Goal: Transaction & Acquisition: Subscribe to service/newsletter

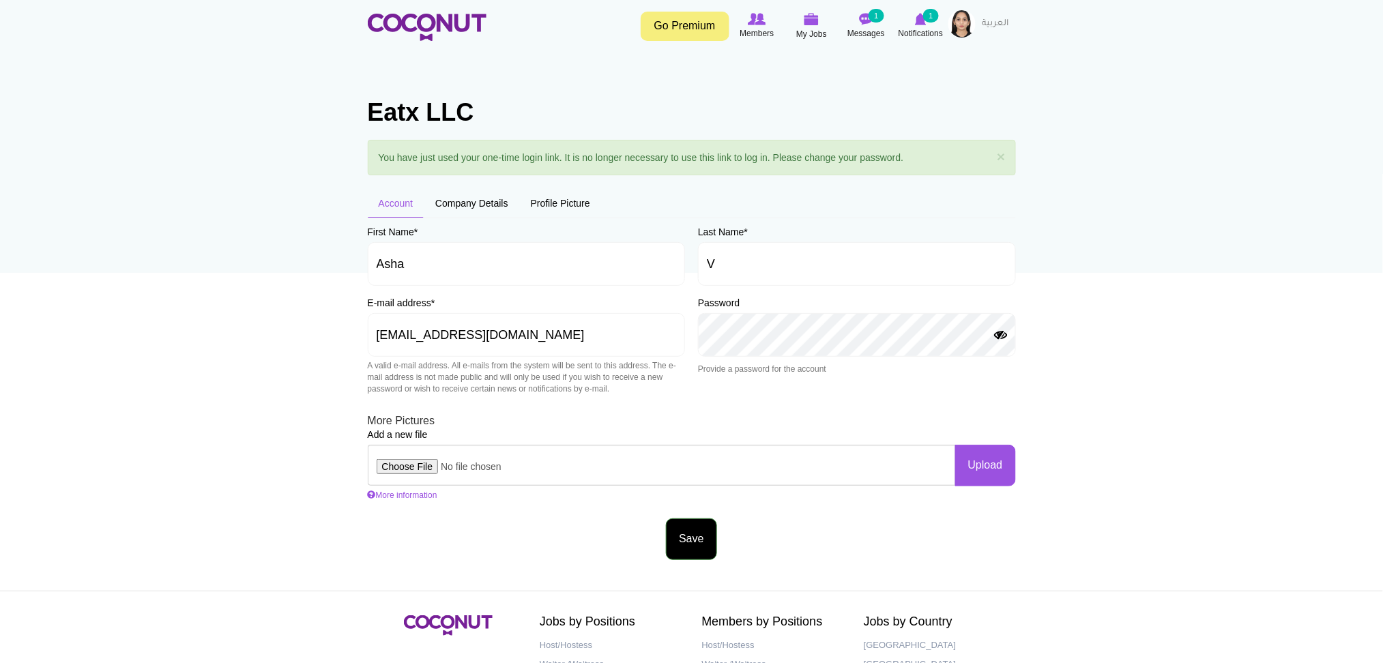
click at [668, 541] on button "Save" at bounding box center [691, 539] width 50 height 42
click at [686, 31] on link "Go Premium" at bounding box center [685, 26] width 89 height 29
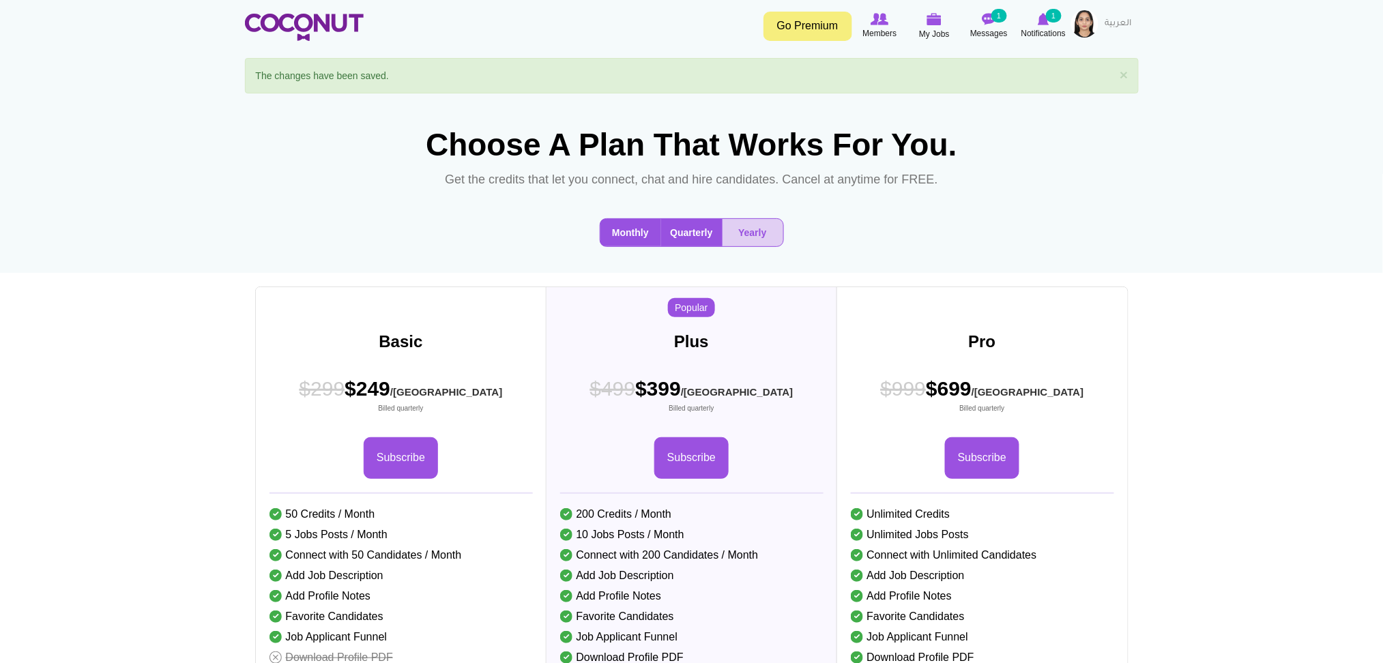
click at [619, 246] on button "Monthly" at bounding box center [630, 232] width 61 height 27
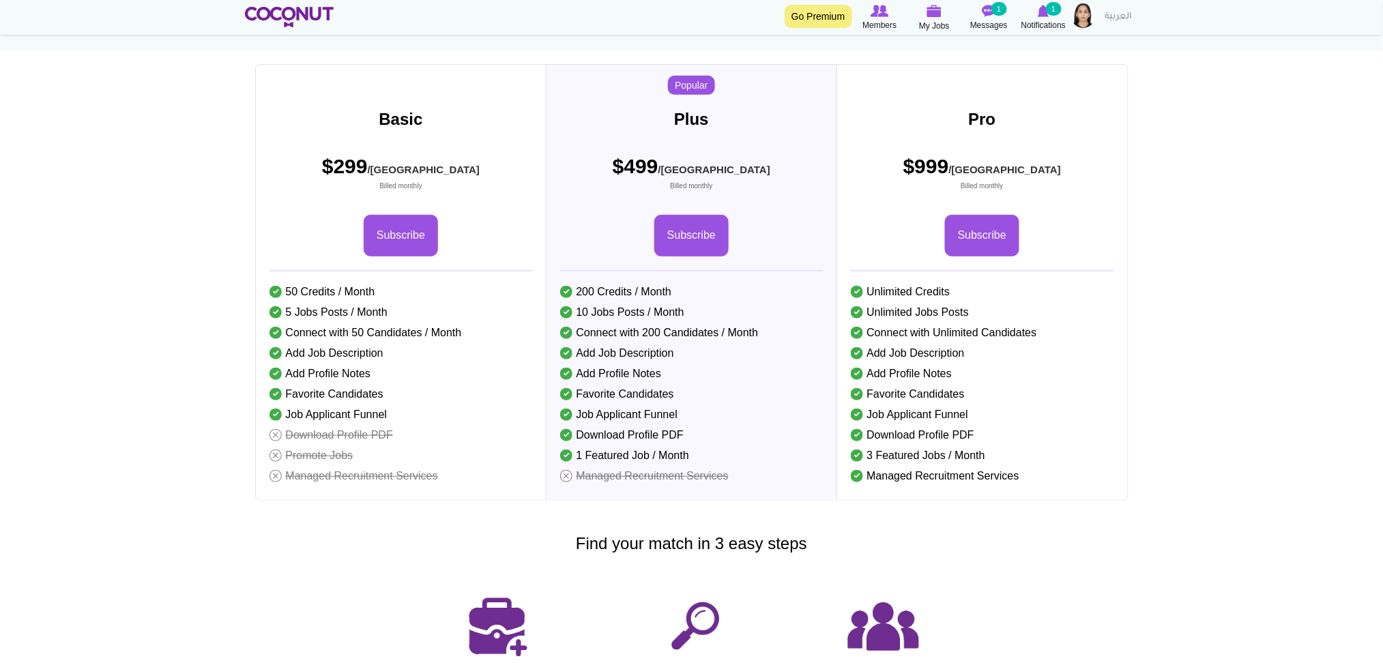
scroll to position [273, 0]
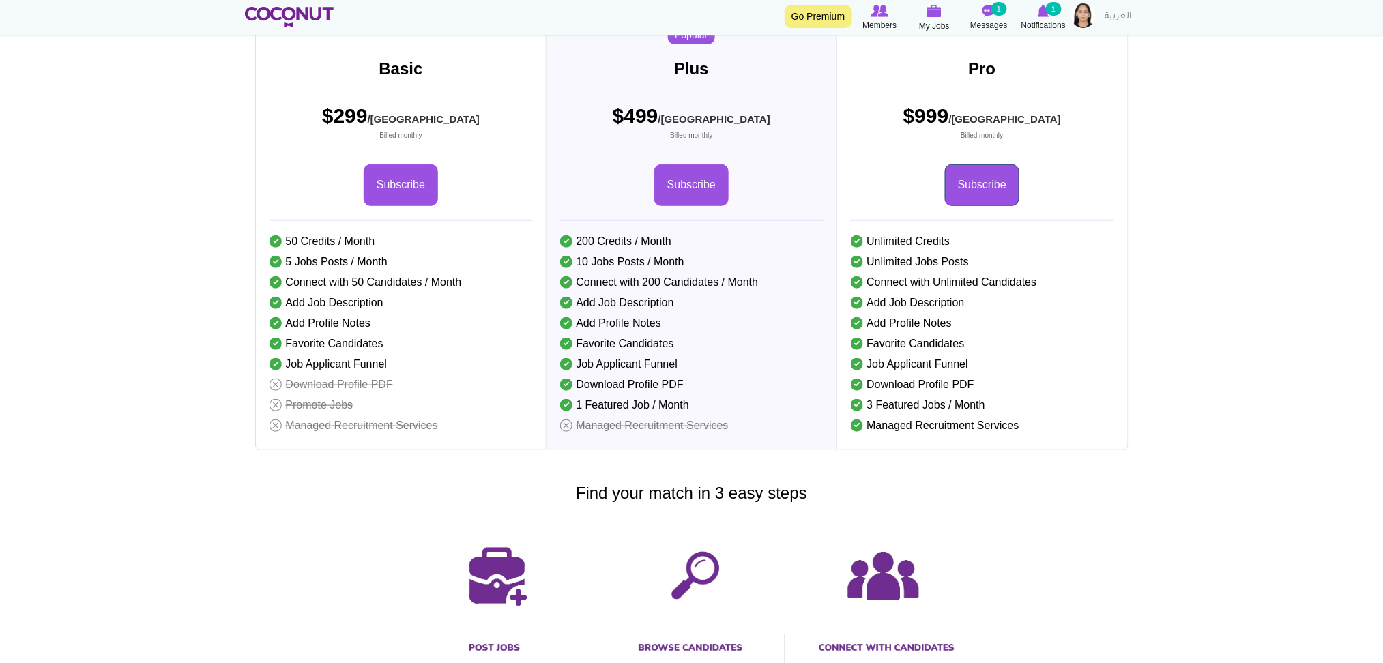
click at [986, 206] on link "Subscribe" at bounding box center [982, 185] width 74 height 42
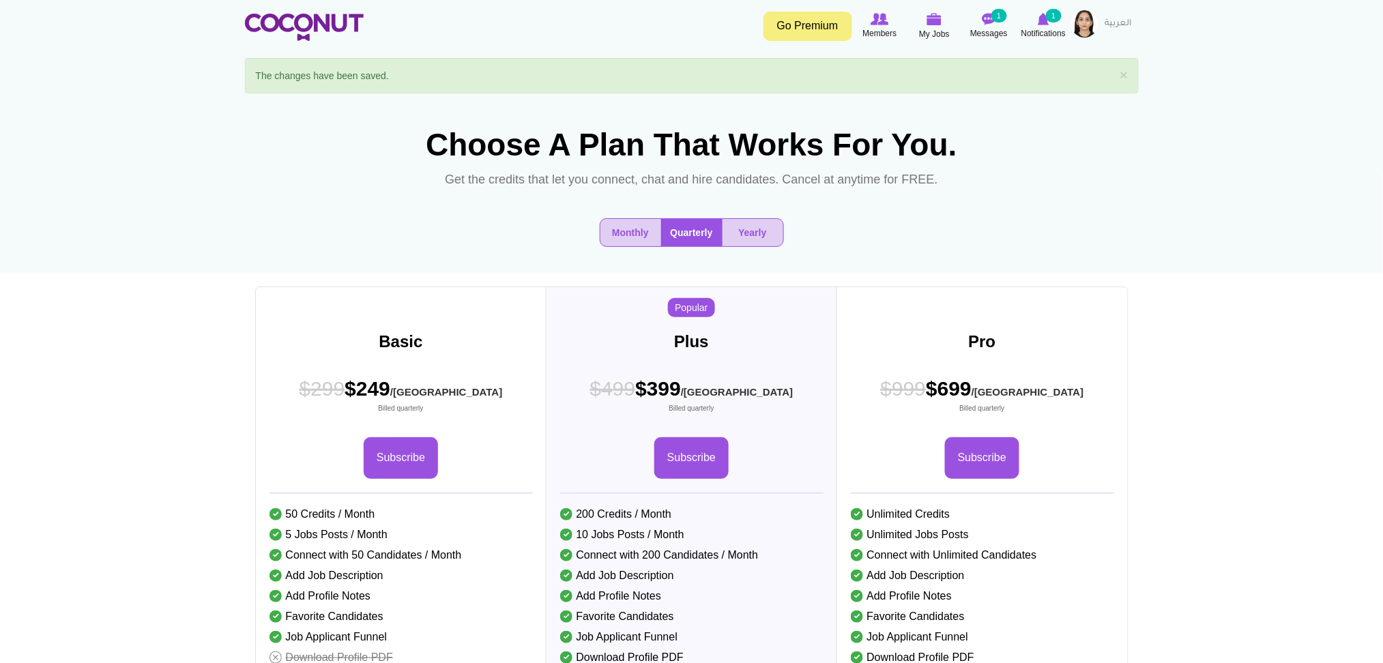
click at [685, 246] on button "Quarterly" at bounding box center [691, 232] width 61 height 27
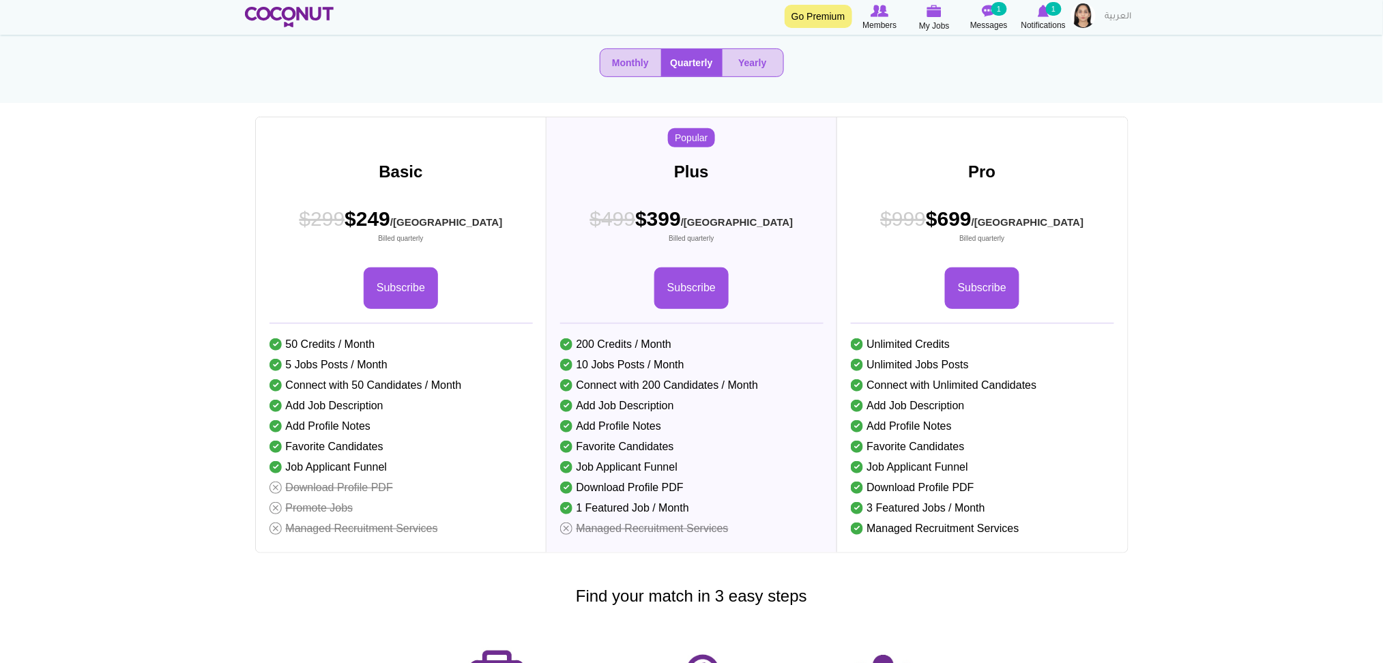
scroll to position [181, 0]
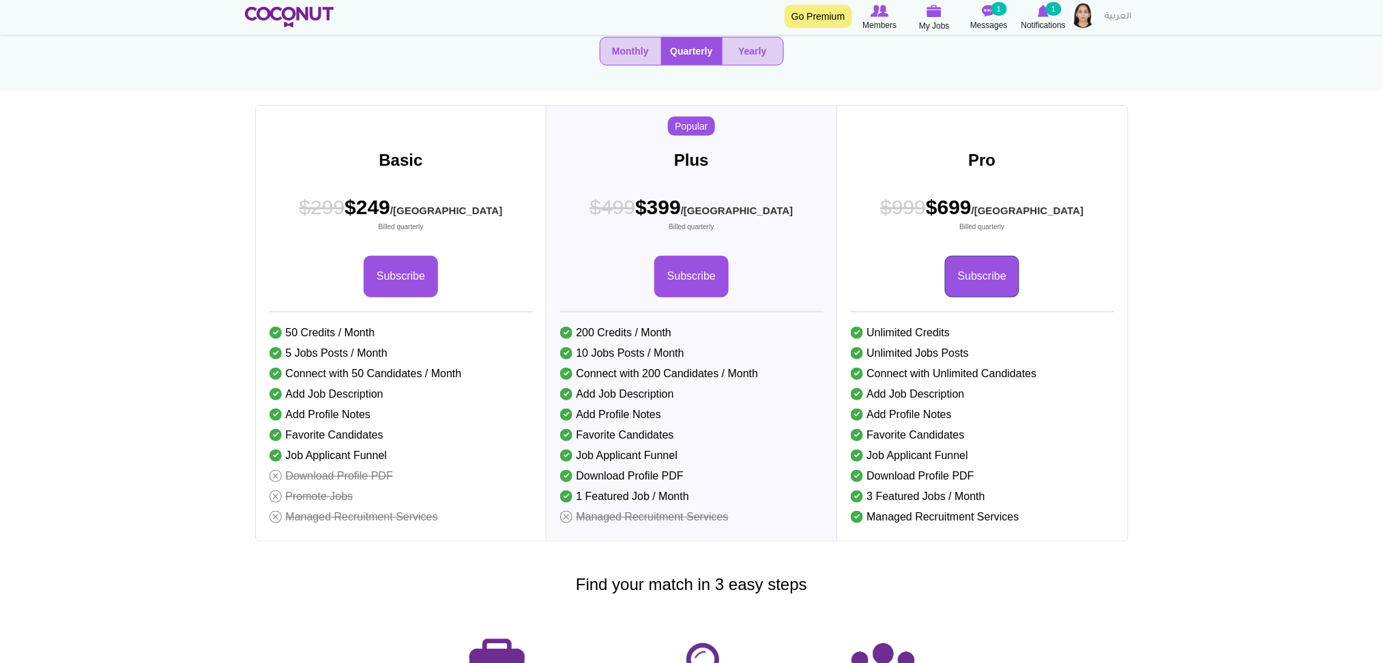
click at [984, 297] on link "Subscribe" at bounding box center [982, 277] width 74 height 42
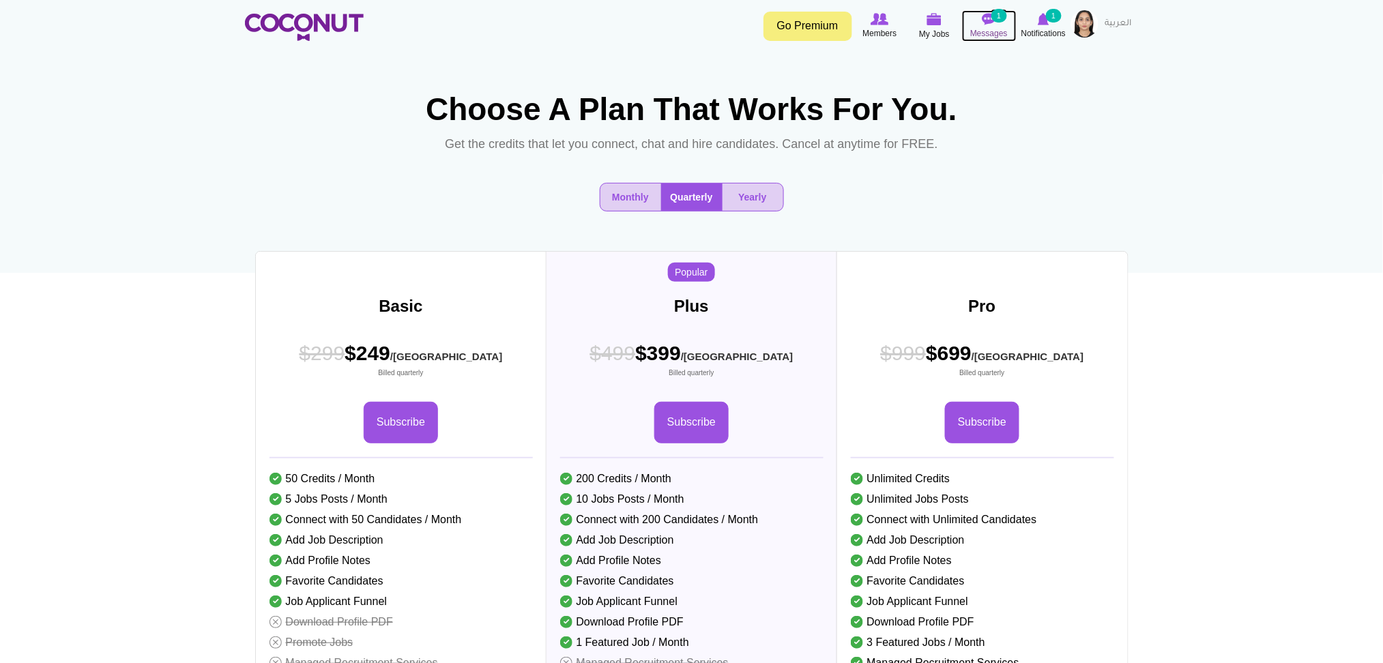
click at [982, 20] on img at bounding box center [989, 19] width 14 height 12
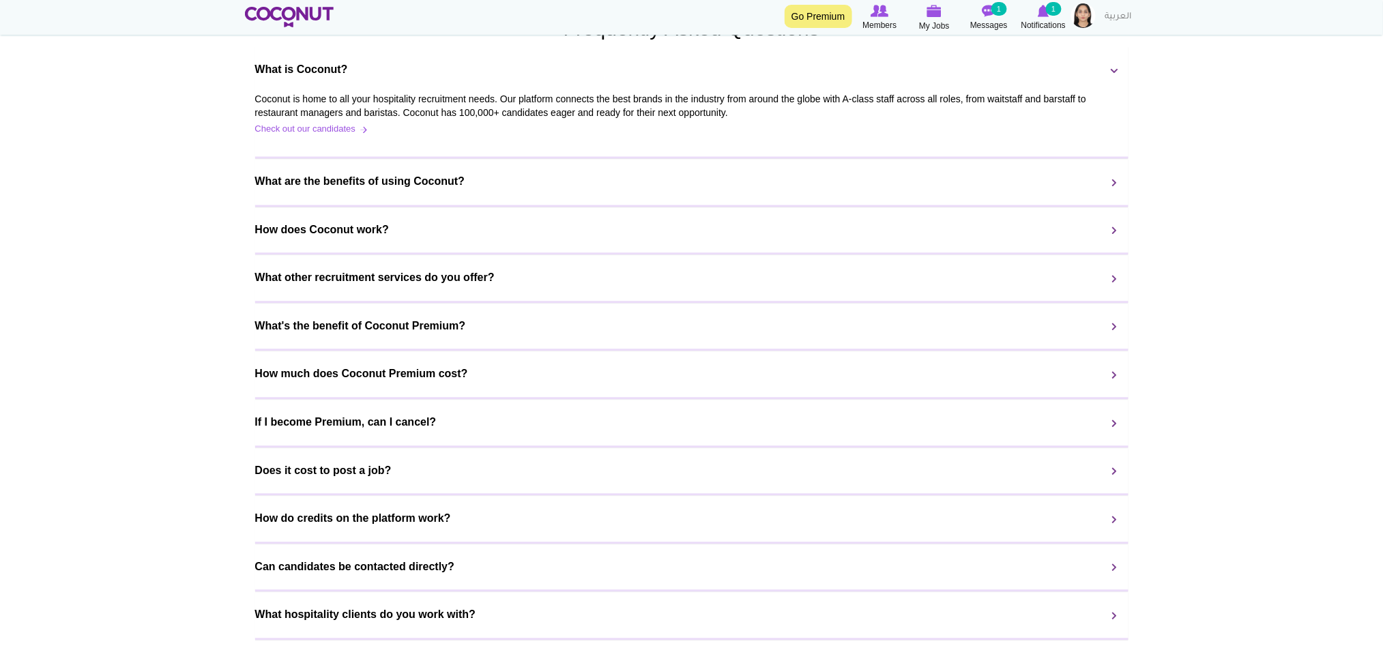
scroll to position [1000, 0]
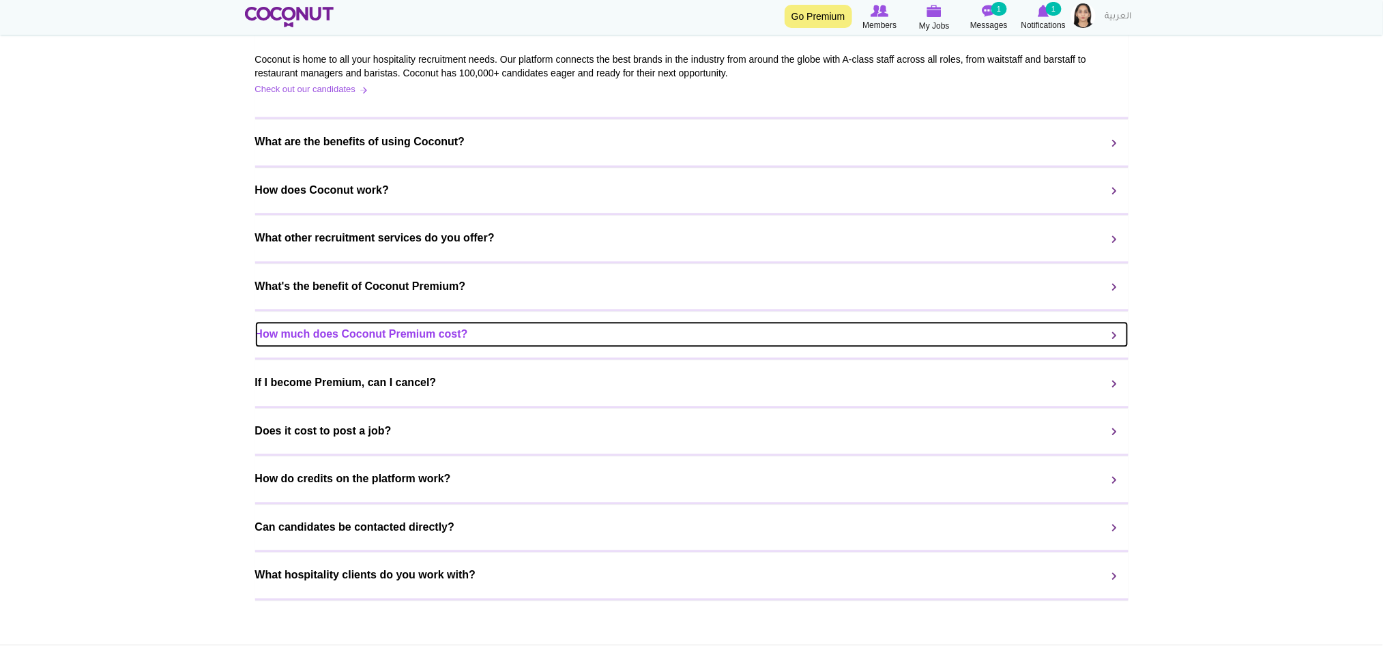
click at [1096, 347] on link "How much does Coconut Premium cost?" at bounding box center [691, 334] width 873 height 26
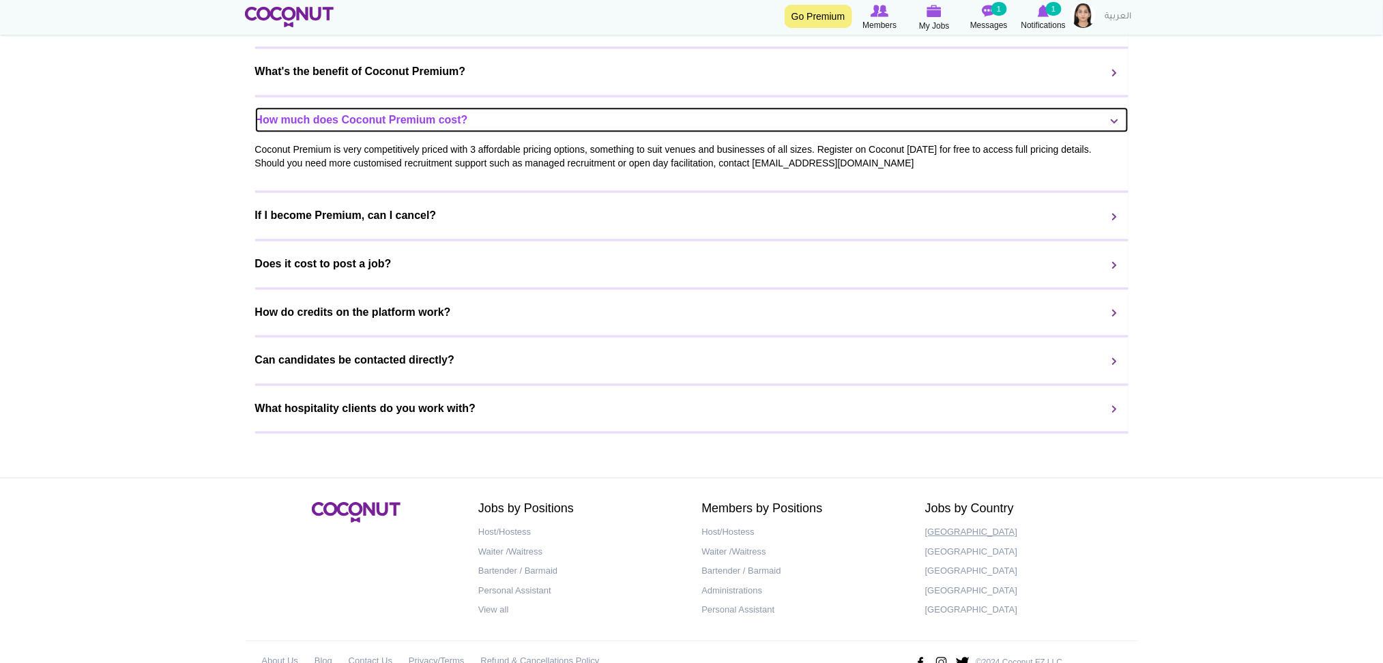
scroll to position [1182, 0]
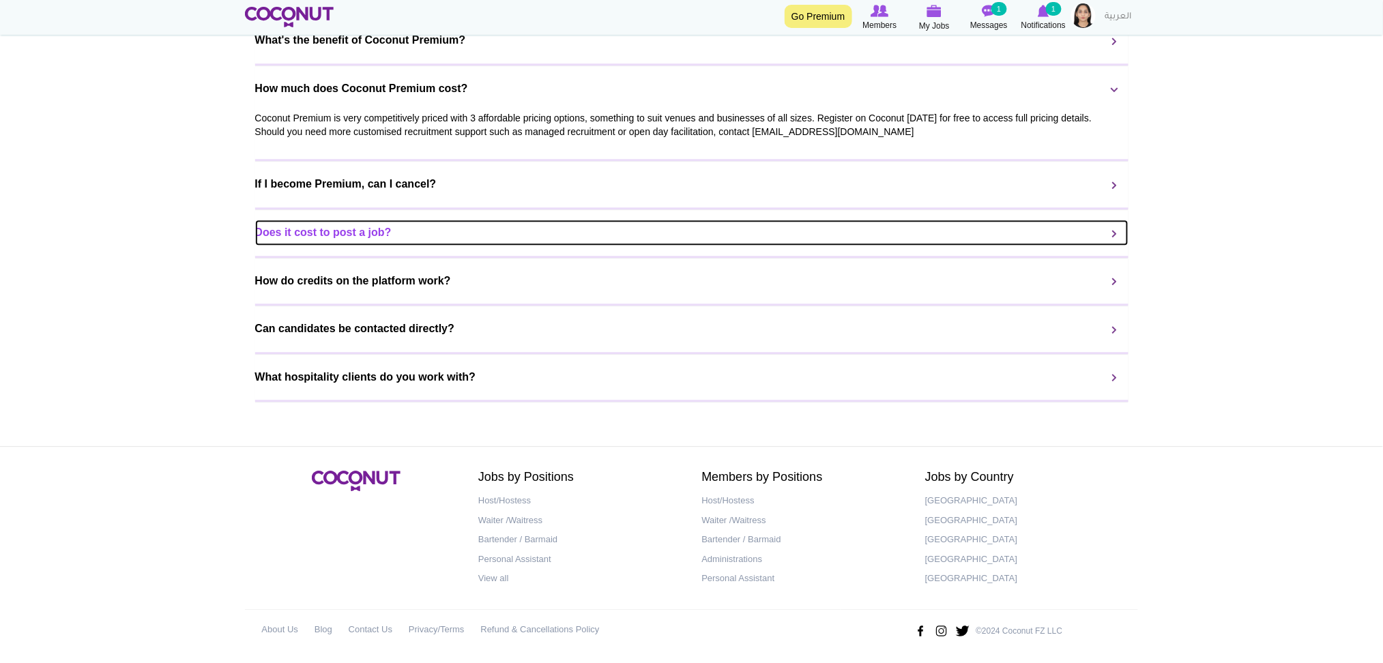
click at [1093, 246] on link "Does it cost to post a job?" at bounding box center [691, 233] width 873 height 26
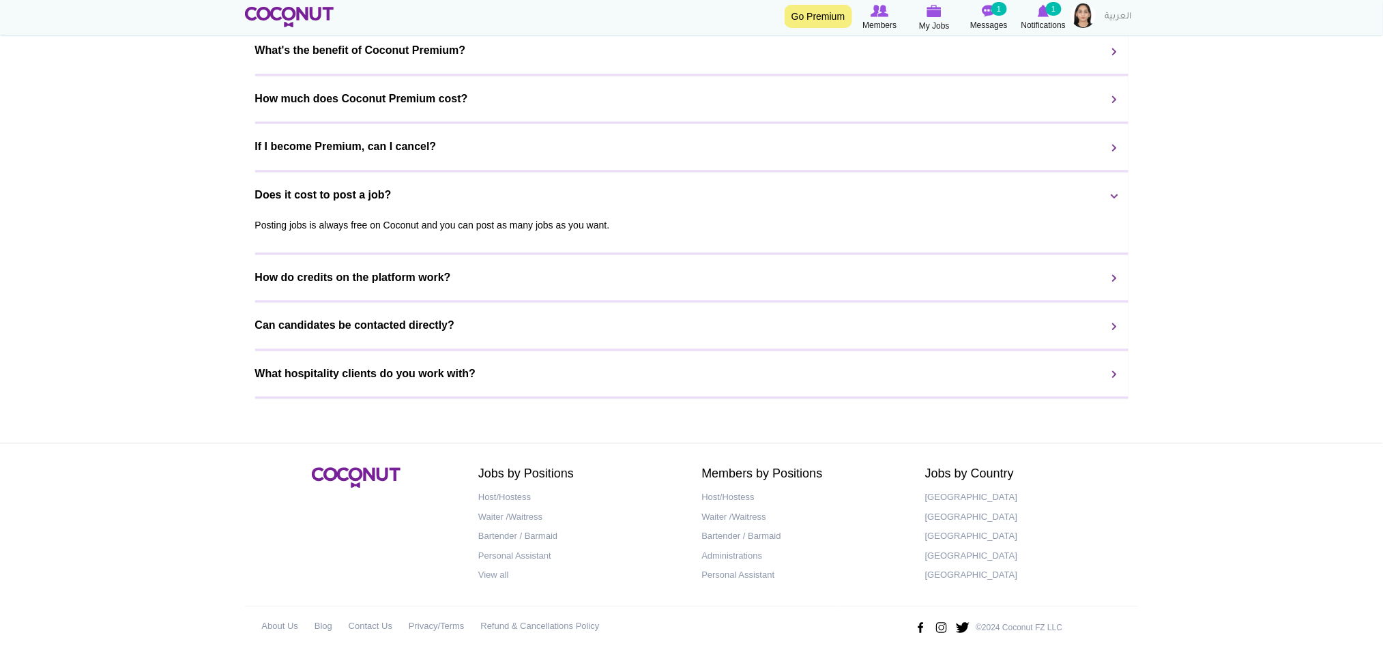
click at [1093, 242] on div "Posting jobs is always free on Coconut and you can post as many jobs as you wan…" at bounding box center [691, 225] width 873 height 34
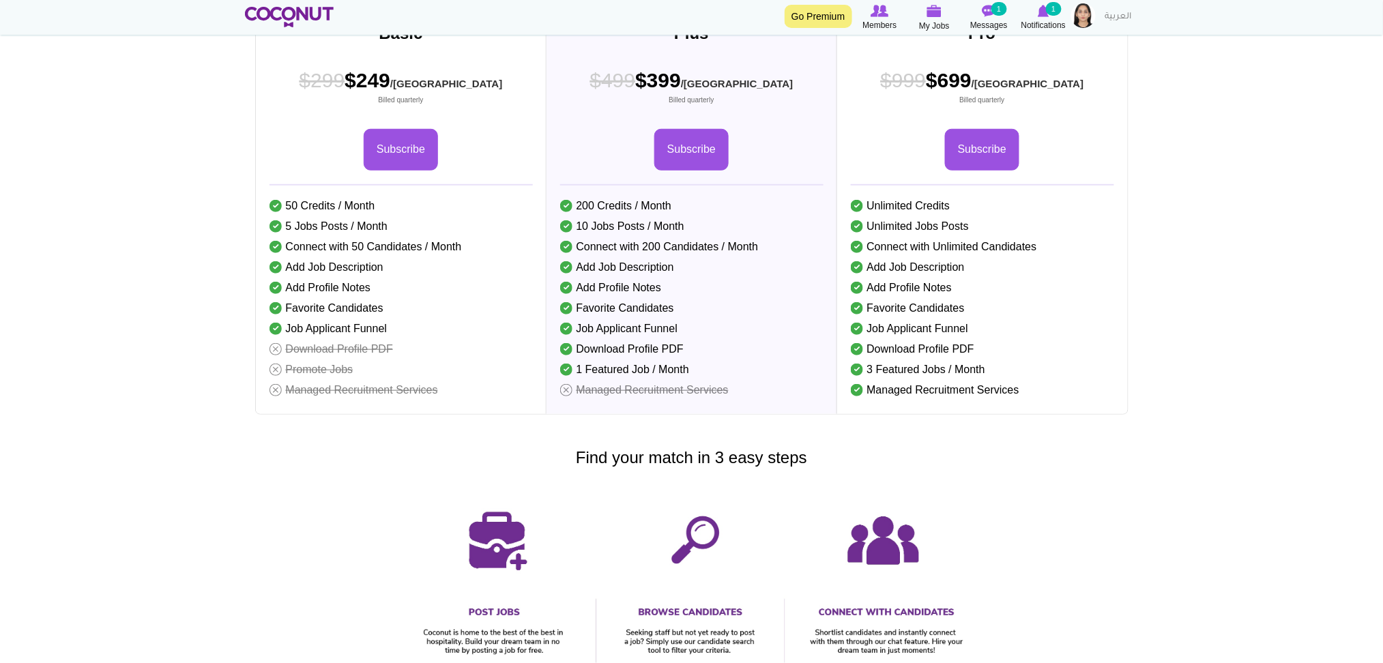
scroll to position [0, 0]
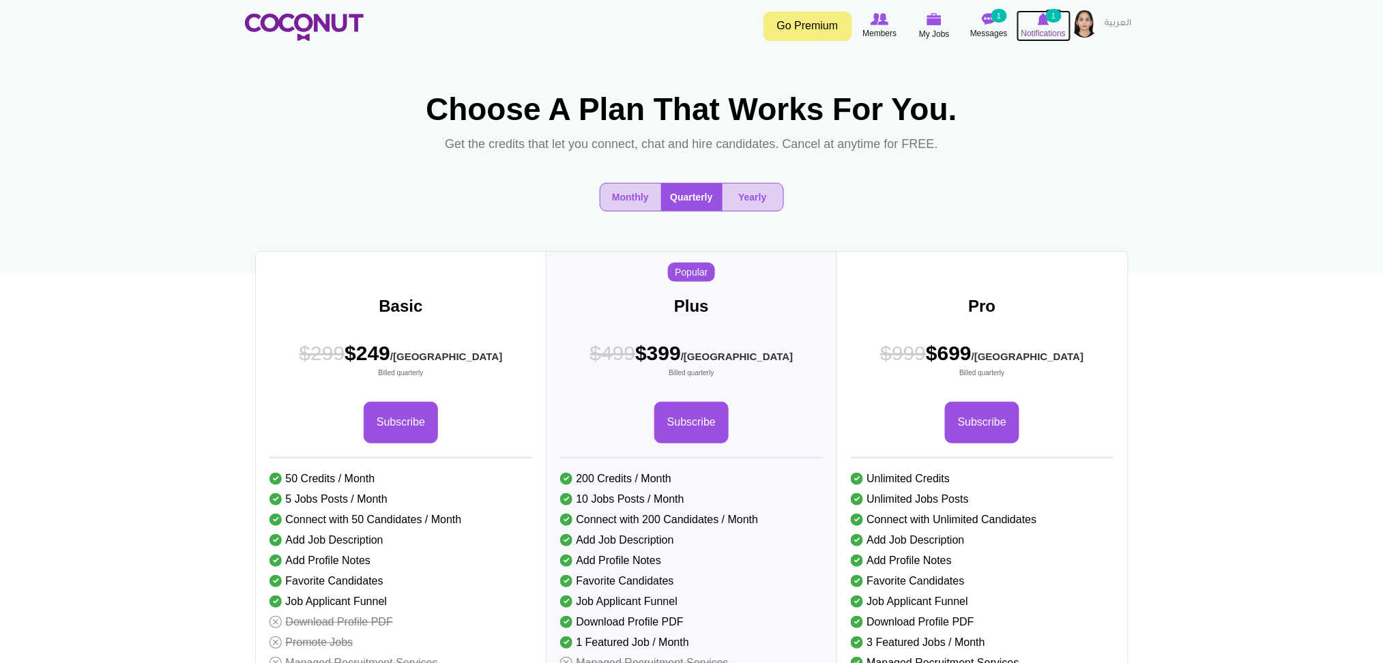
click at [1037, 25] on icon at bounding box center [1044, 19] width 52 height 15
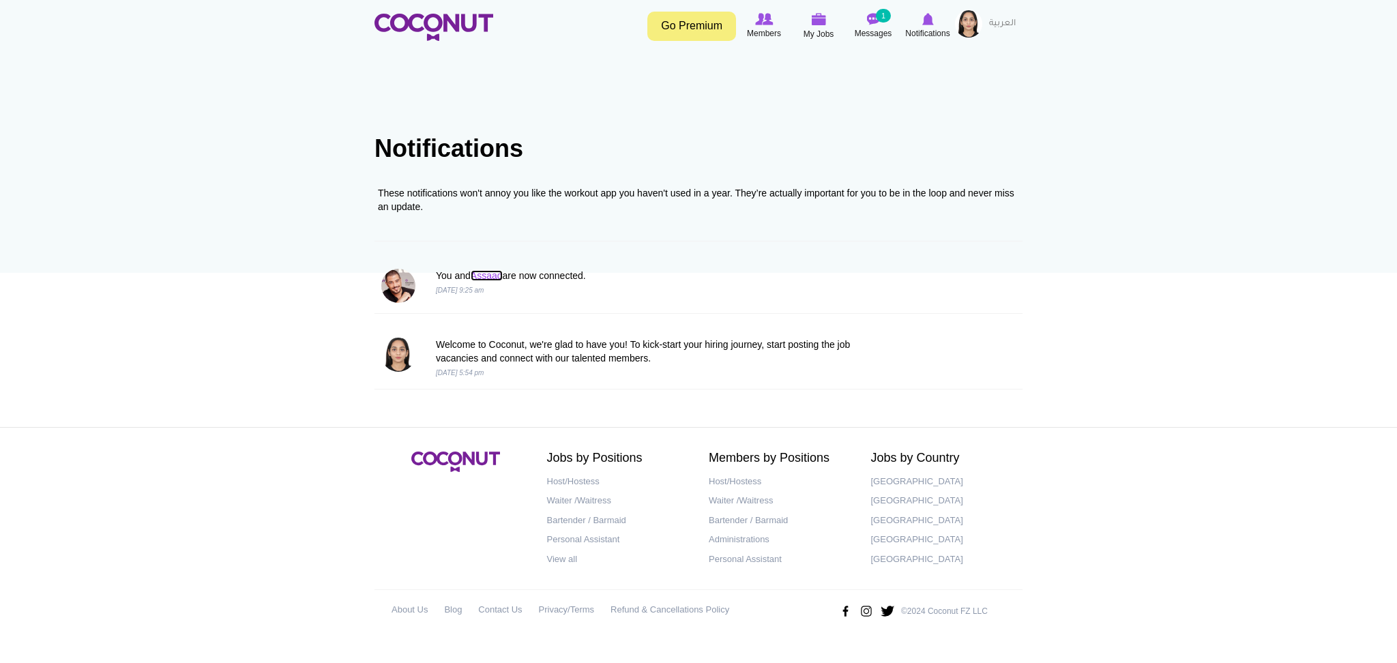
click at [481, 279] on link "Assaad" at bounding box center [487, 275] width 32 height 11
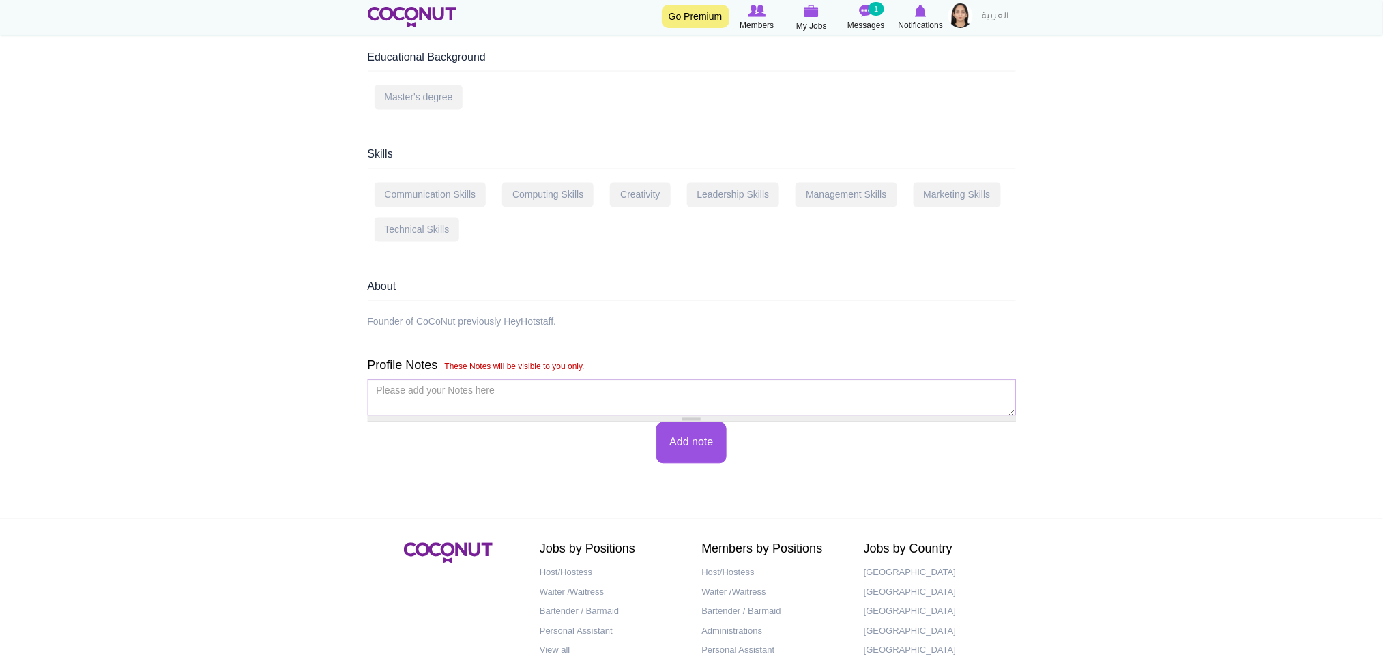
scroll to position [917, 0]
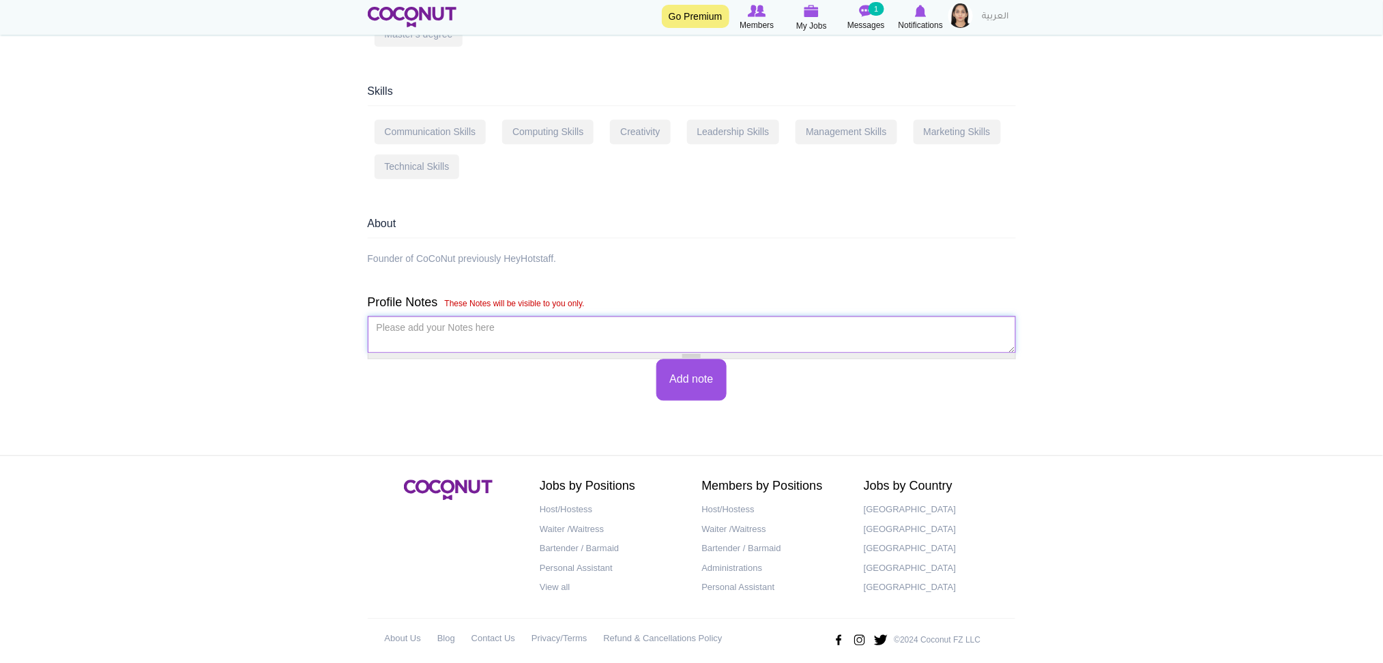
click at [548, 325] on textarea "Please add your Notes here *" at bounding box center [692, 334] width 648 height 37
type textarea "Hi Assad, the payment shall be in USD right for any subscription"
click at [696, 359] on button "Add note" at bounding box center [691, 380] width 70 height 42
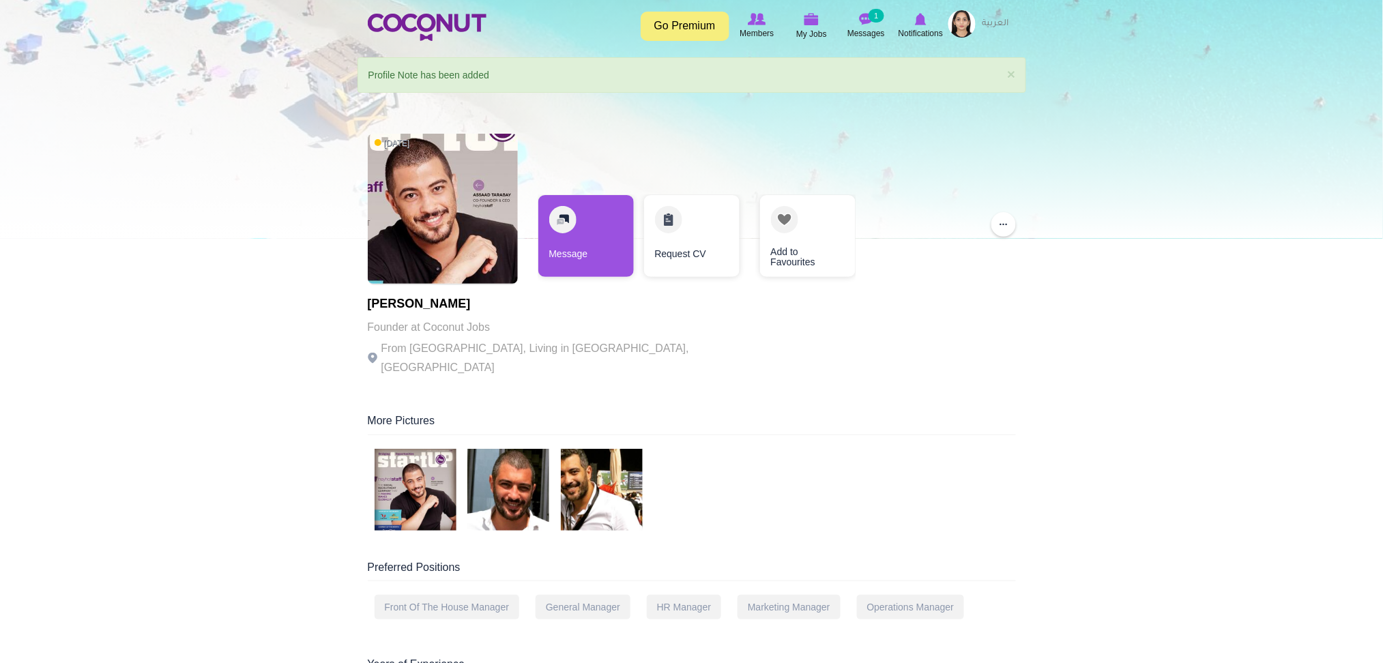
click at [695, 30] on link "Go Premium" at bounding box center [685, 26] width 89 height 29
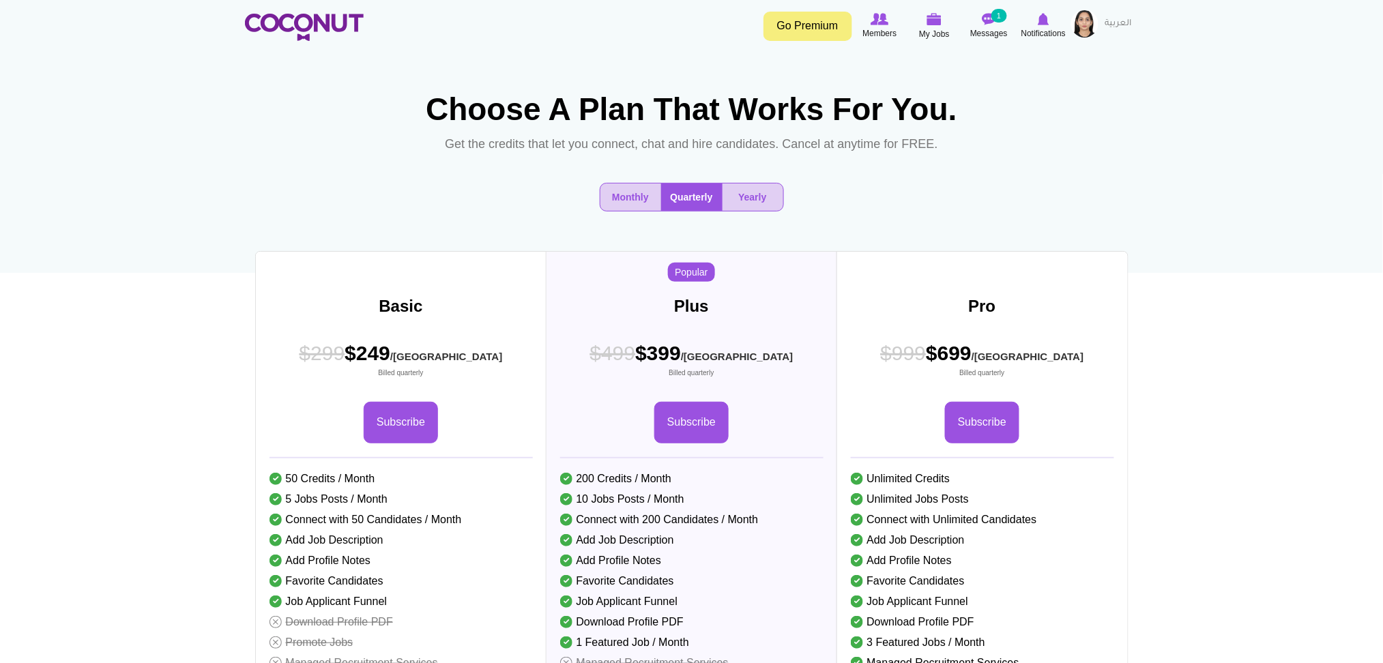
drag, startPoint x: 983, startPoint y: 380, endPoint x: 972, endPoint y: 382, distance: 11.1
click at [972, 378] on span "$999 $699 /MO Billed quarterly" at bounding box center [982, 358] width 203 height 39
click at [0, 0] on div "Pro $999 /MO Billed monthly $999 $699 /MO Billed quarterly $999 $399 /[GEOGRAPH…" at bounding box center [0, 0] width 0 height 0
click at [1072, 383] on b "$999 /MO Billed monthly $999 $699 /MO Billed quarterly $999 $399 /[GEOGRAPHIC_D…" at bounding box center [982, 361] width 291 height 44
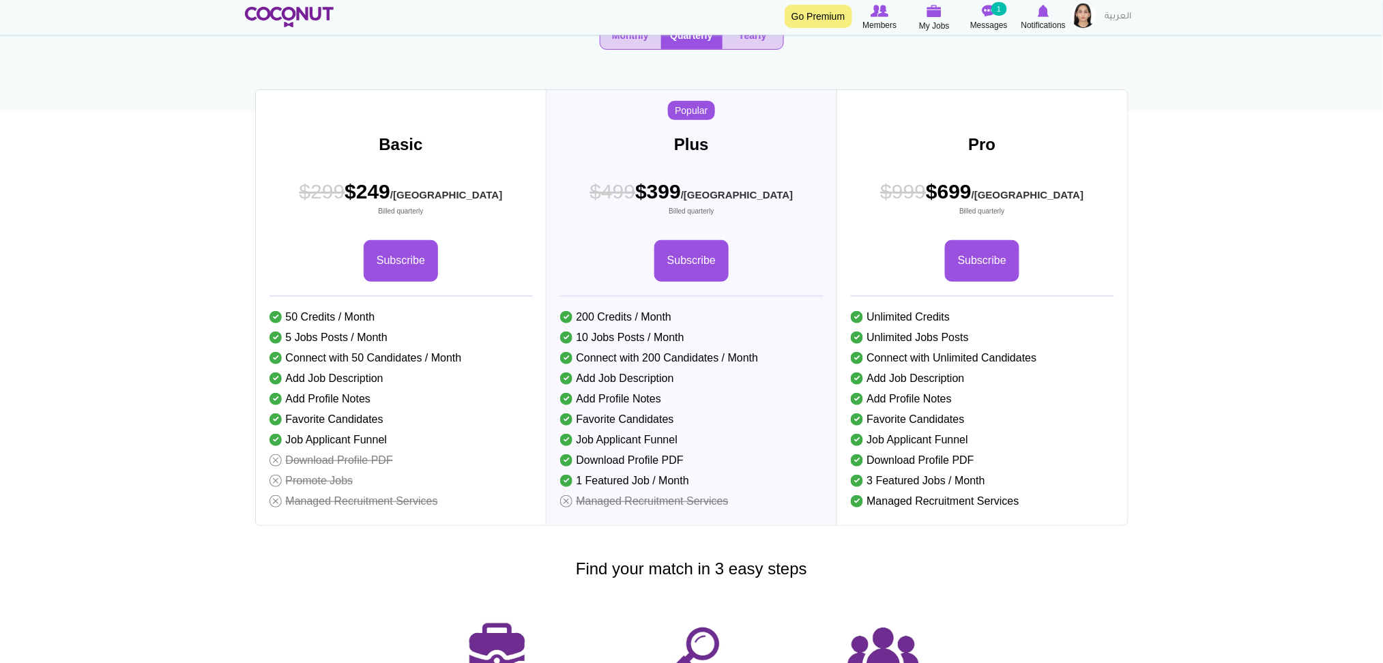
scroll to position [181, 0]
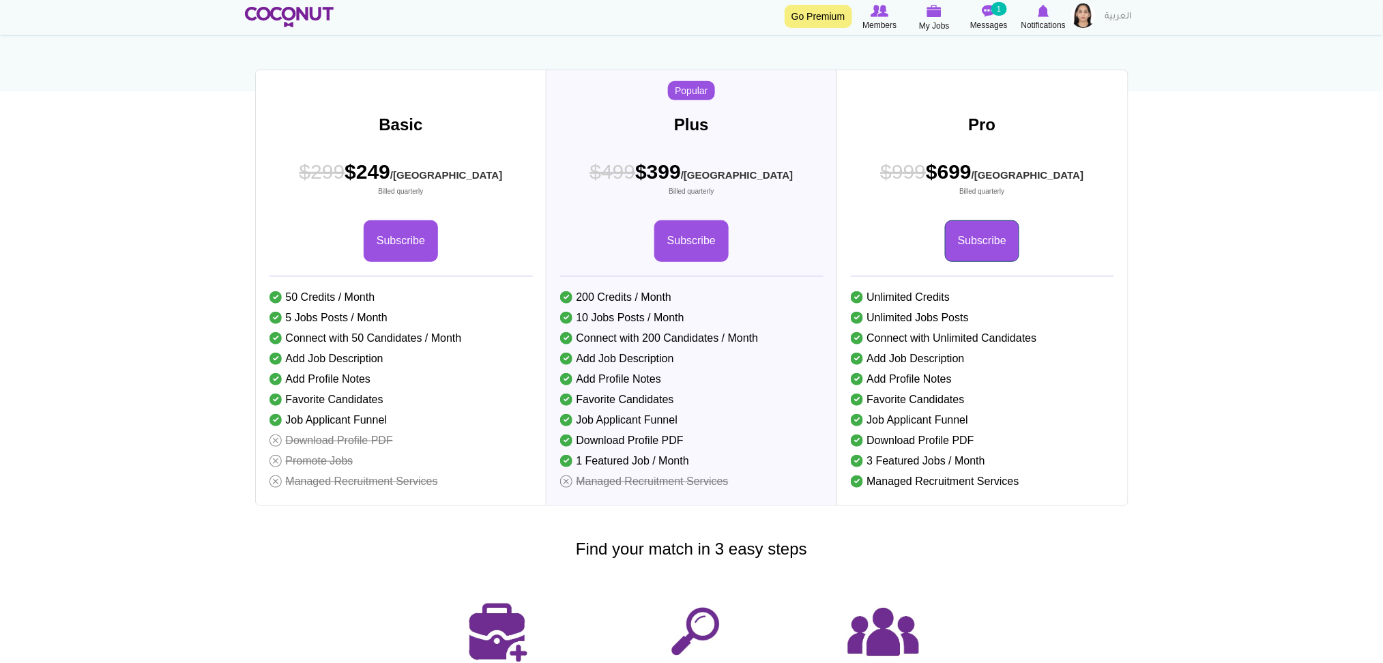
click at [973, 262] on link "Subscribe" at bounding box center [982, 241] width 74 height 42
